Goal: Task Accomplishment & Management: Manage account settings

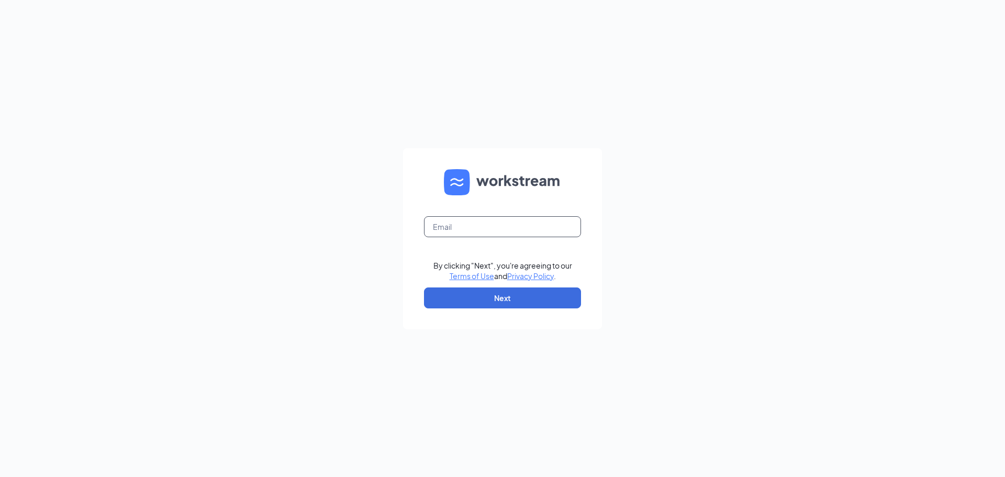
click at [495, 224] on input "text" at bounding box center [502, 226] width 157 height 21
type input "[EMAIL_ADDRESS][DOMAIN_NAME]"
click at [490, 293] on button "Next" at bounding box center [502, 297] width 157 height 21
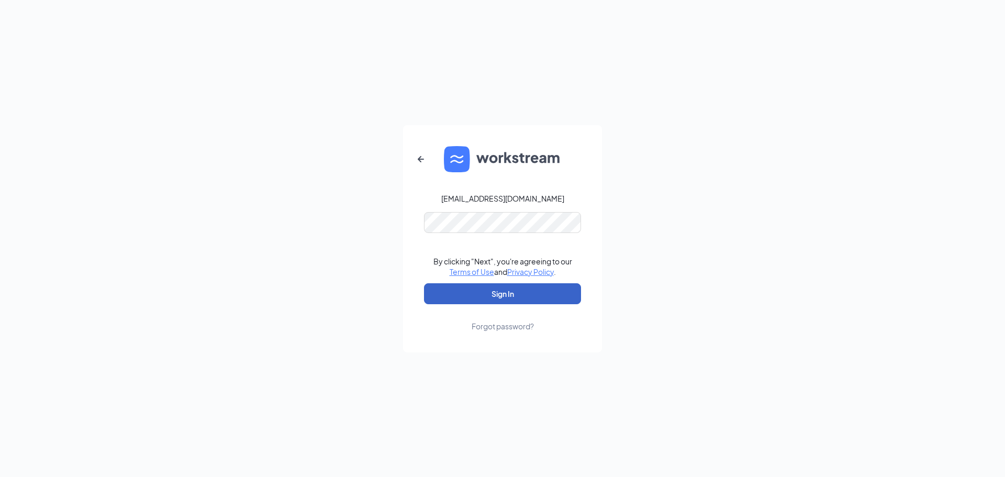
click at [474, 286] on button "Sign In" at bounding box center [502, 293] width 157 height 21
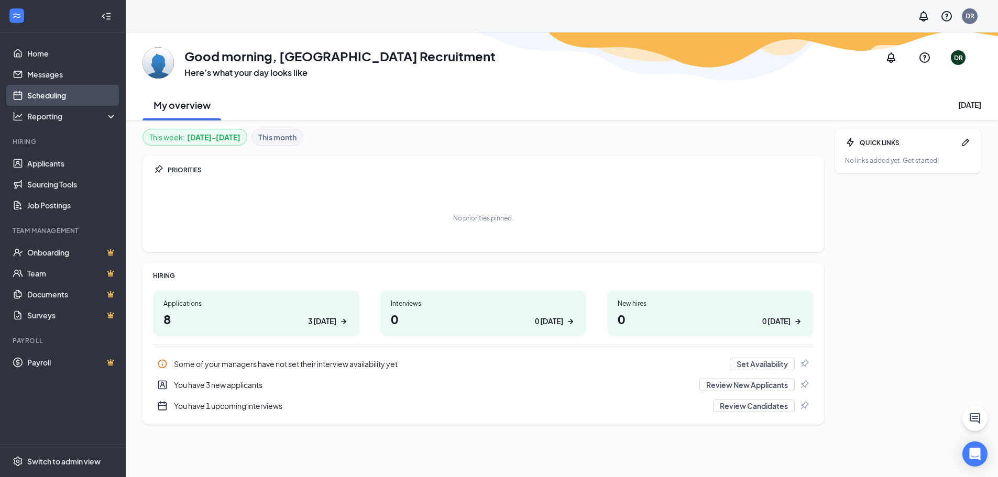
click at [62, 93] on link "Scheduling" at bounding box center [72, 95] width 90 height 21
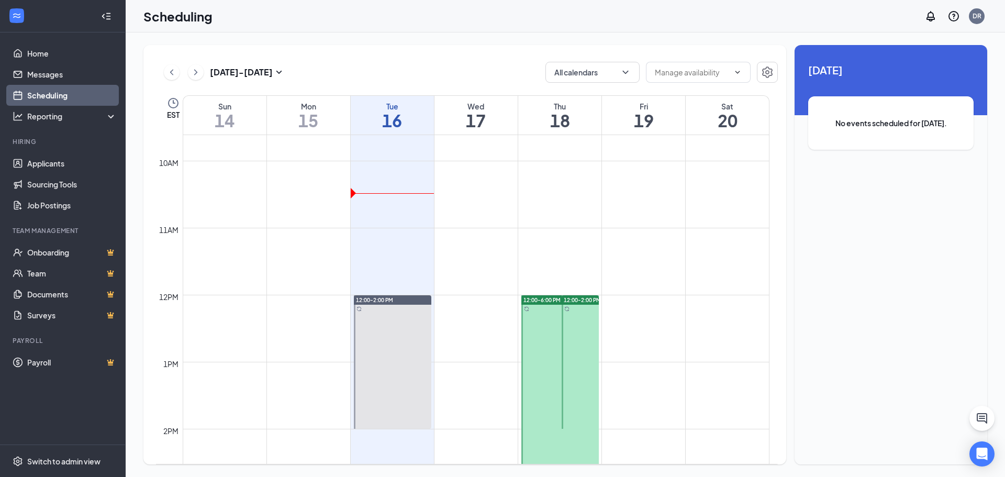
scroll to position [672, 0]
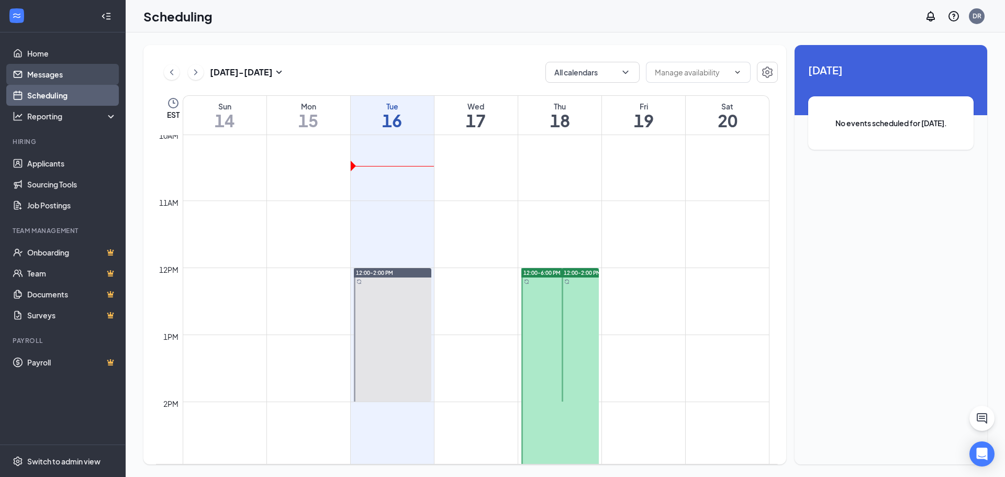
click at [61, 79] on link "Messages" at bounding box center [72, 74] width 90 height 21
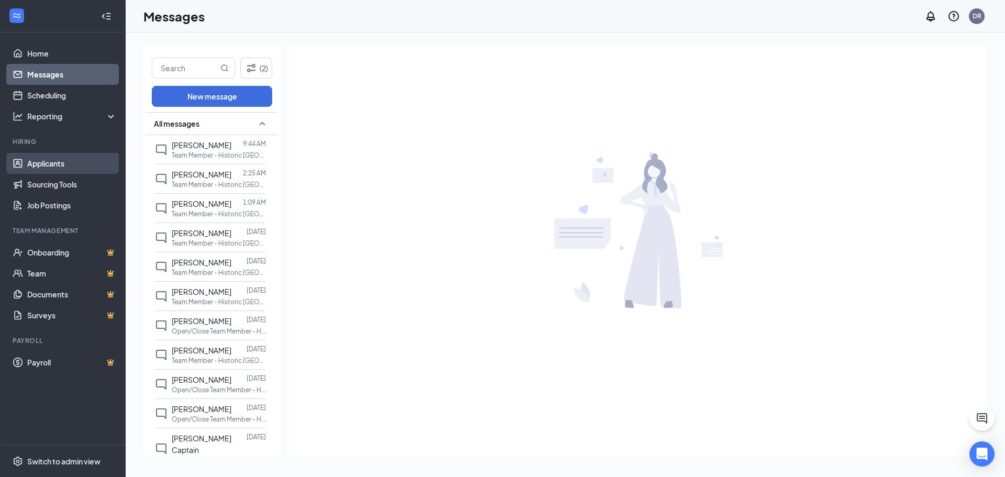
click at [57, 170] on link "Applicants" at bounding box center [72, 163] width 90 height 21
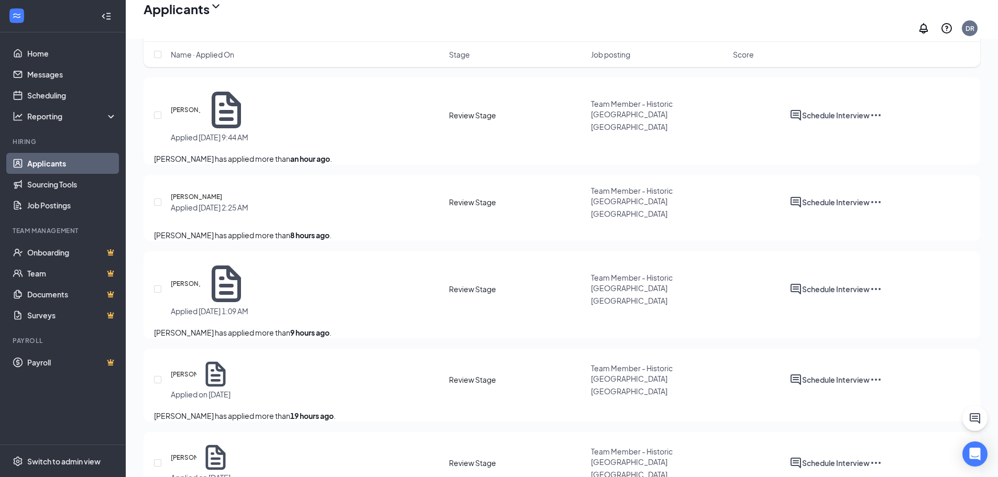
scroll to position [105, 0]
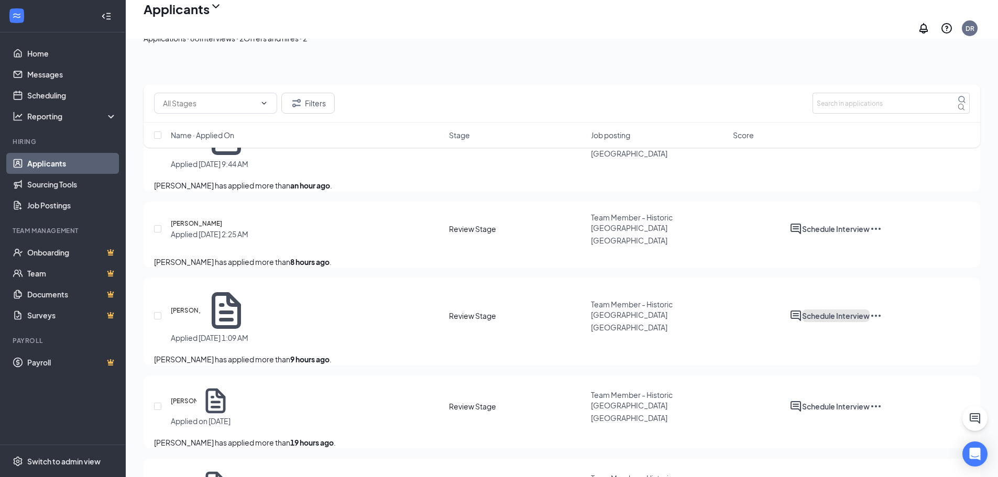
click at [869, 309] on button "Schedule Interview" at bounding box center [836, 315] width 68 height 13
type input "Onsite Interview (next stage)"
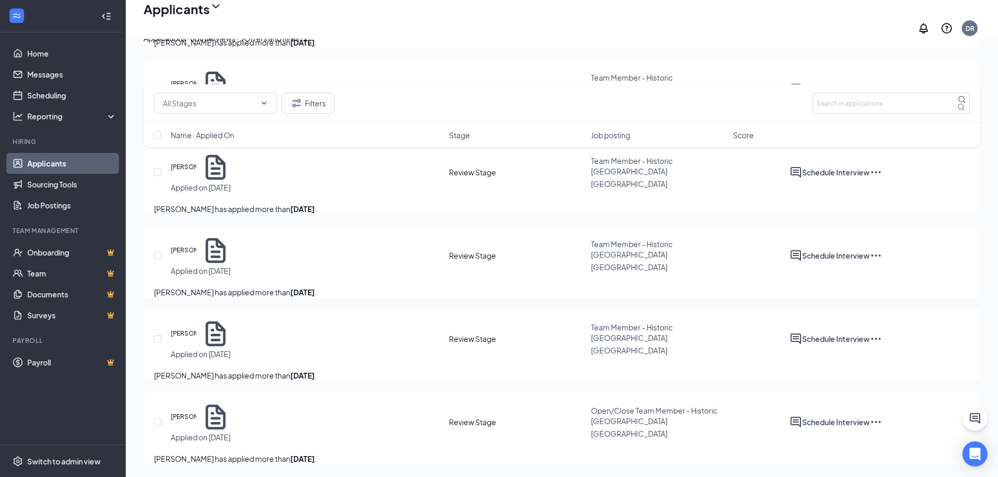
scroll to position [4713, 0]
click at [76, 96] on link "Scheduling" at bounding box center [72, 95] width 90 height 21
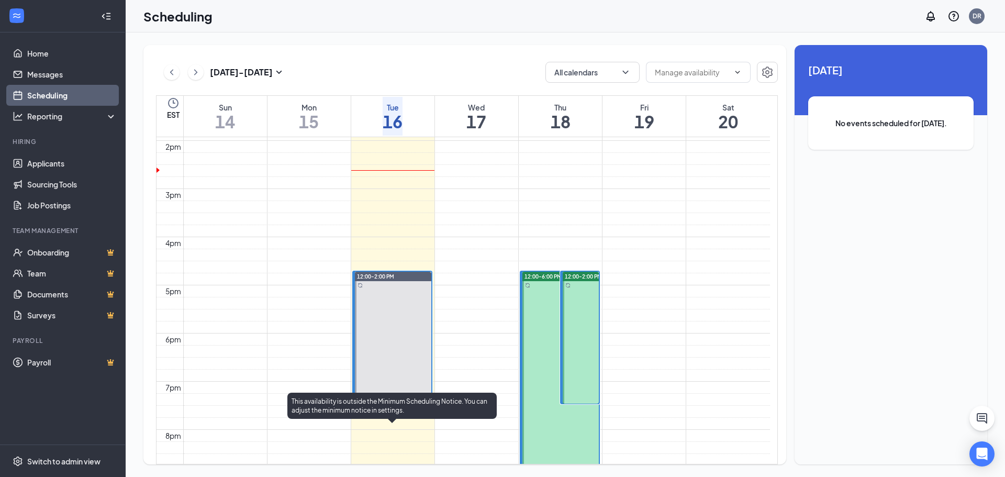
scroll to position [672, 0]
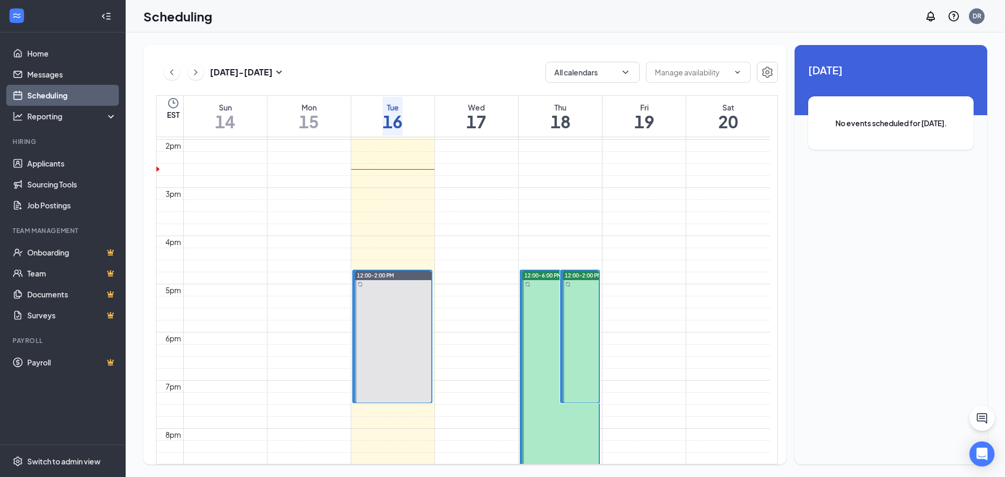
click at [383, 7] on td at bounding box center [476, 1] width 587 height 12
click at [664, 74] on input "text" at bounding box center [692, 73] width 74 height 12
click at [678, 56] on td at bounding box center [476, 49] width 587 height 12
click at [615, 56] on td at bounding box center [476, 49] width 587 height 12
click at [569, 272] on span "12:00-2:00 PM" at bounding box center [583, 275] width 37 height 7
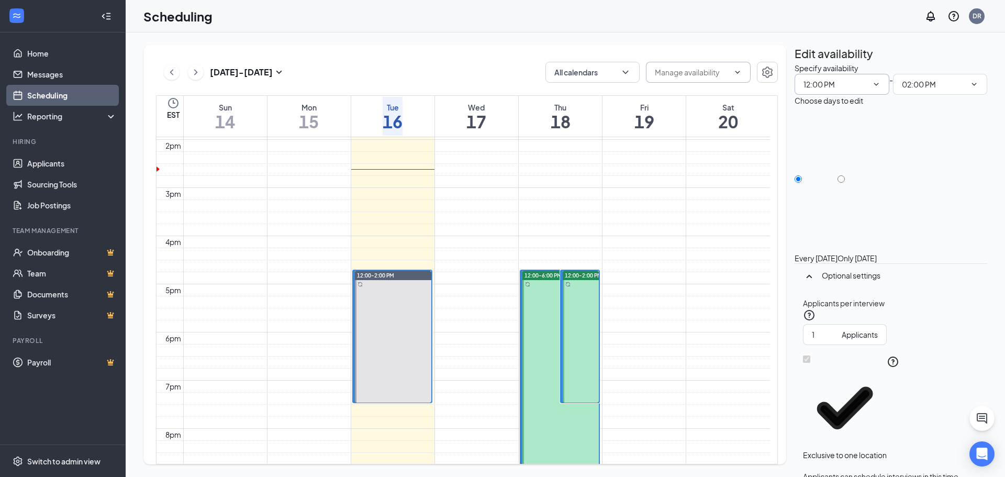
click at [870, 95] on span "12:00 PM" at bounding box center [842, 84] width 95 height 21
click at [863, 95] on span "12:00 PM" at bounding box center [842, 84] width 95 height 21
click at [943, 90] on input "02:00 PM" at bounding box center [934, 85] width 64 height 12
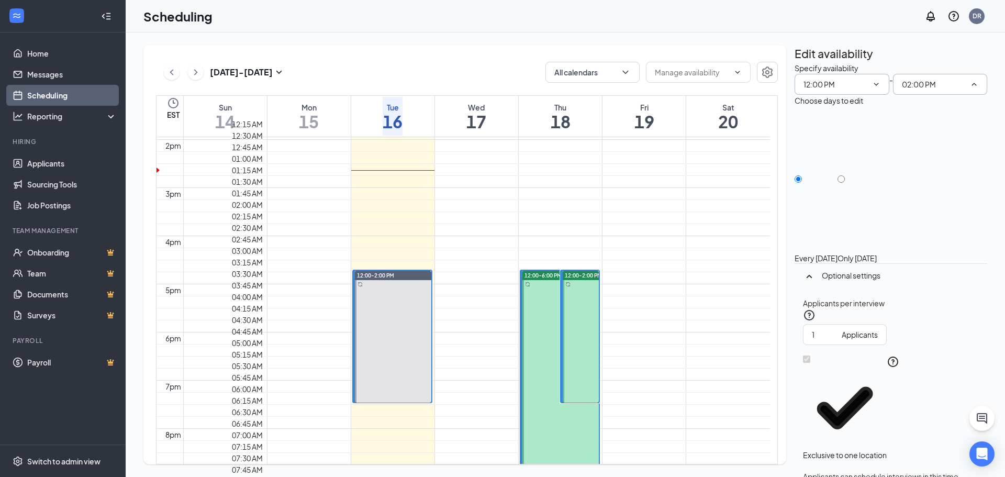
click at [842, 90] on input "12:00 PM" at bounding box center [836, 85] width 64 height 12
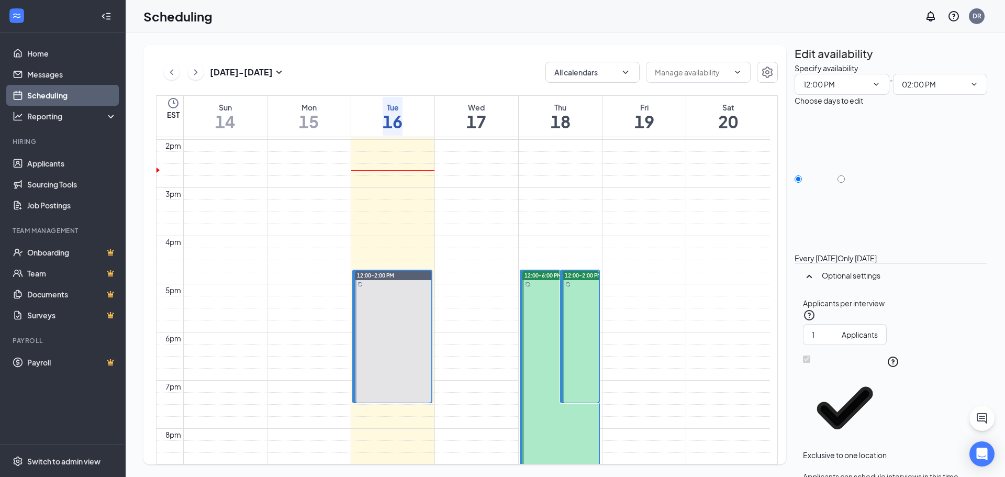
click at [960, 106] on div "Choose days to edit" at bounding box center [891, 101] width 193 height 12
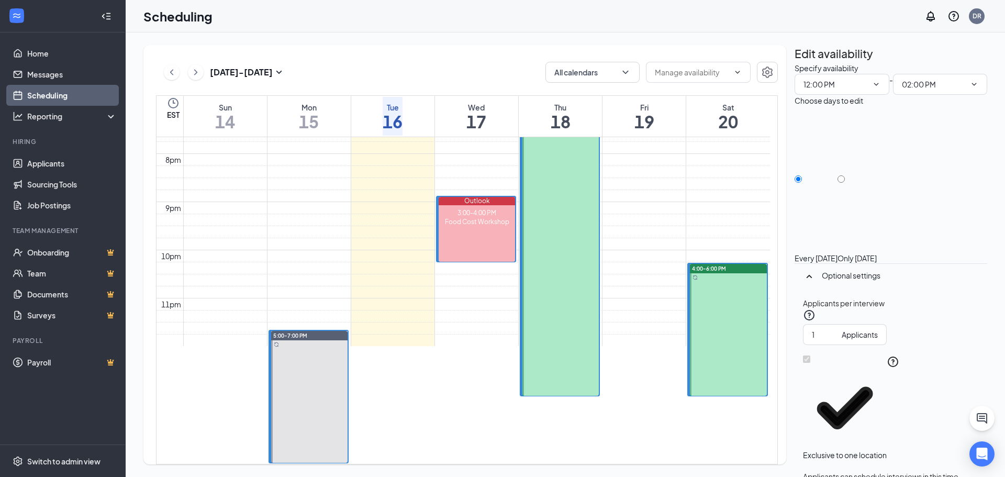
scroll to position [881, 0]
